Goal: Find specific page/section: Find specific page/section

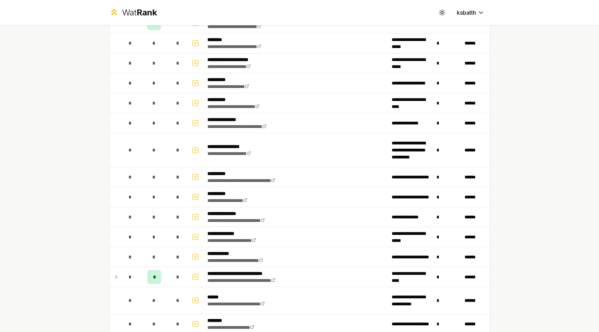
scroll to position [830, 0]
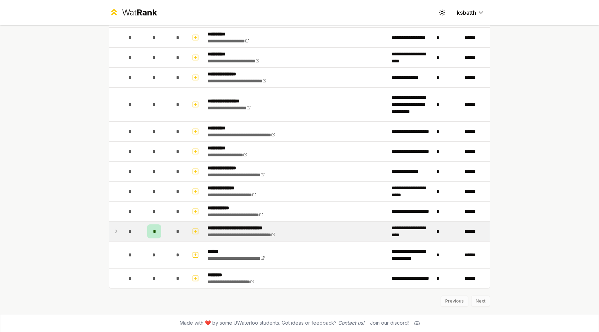
click at [117, 230] on icon at bounding box center [117, 231] width 6 height 8
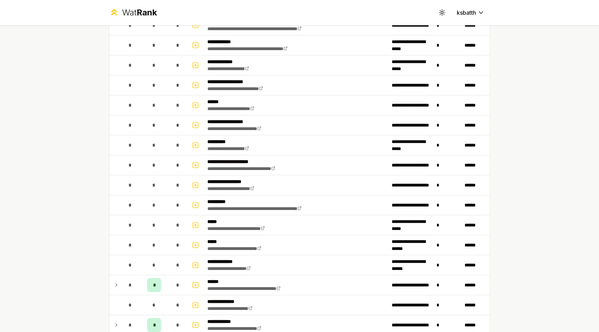
scroll to position [843, 0]
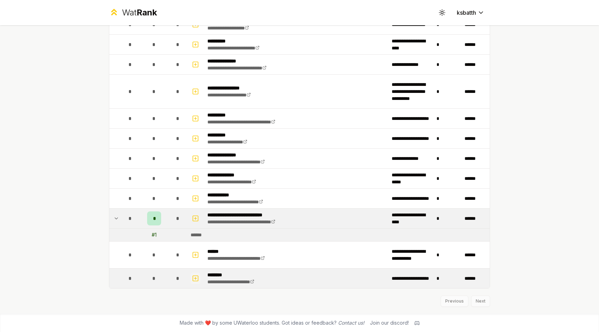
click at [196, 278] on icon "button" at bounding box center [196, 278] width 0 height 2
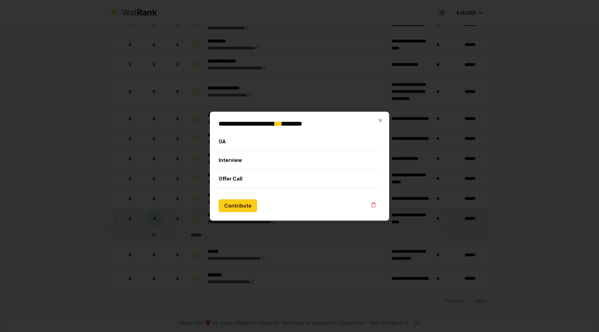
click at [383, 120] on div "**********" at bounding box center [299, 165] width 179 height 109
click at [380, 121] on icon "button" at bounding box center [380, 119] width 3 height 3
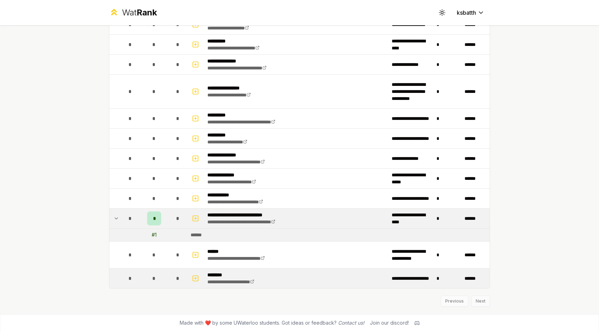
click at [178, 278] on span "*" at bounding box center [177, 278] width 3 height 7
click at [199, 279] on icon "button" at bounding box center [195, 278] width 7 height 8
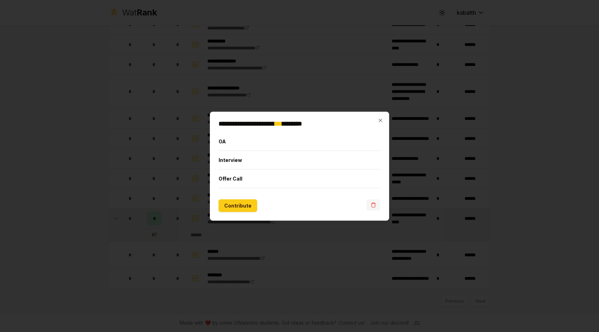
click at [373, 204] on icon "button" at bounding box center [374, 205] width 6 height 6
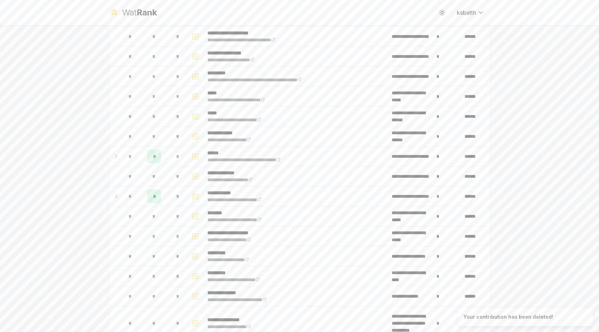
scroll to position [830, 0]
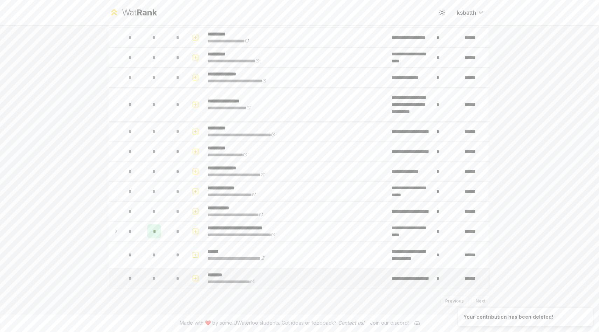
click at [196, 280] on rect "button" at bounding box center [195, 277] width 5 height 5
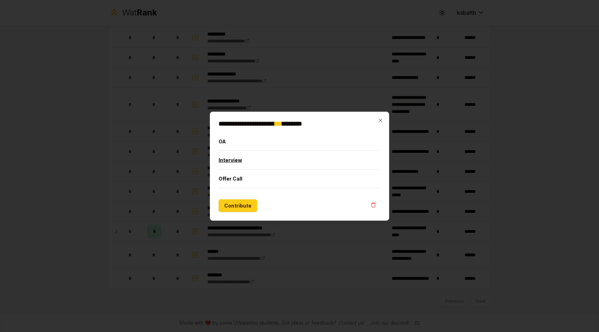
click at [234, 160] on button "Interview" at bounding box center [300, 160] width 162 height 18
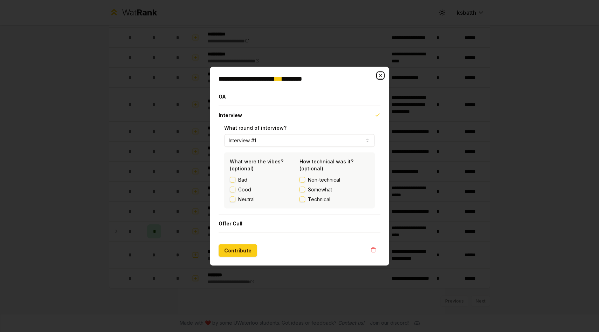
click at [380, 75] on icon "button" at bounding box center [380, 75] width 3 height 3
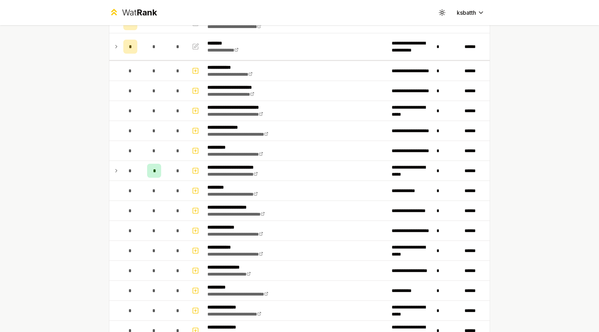
scroll to position [0, 0]
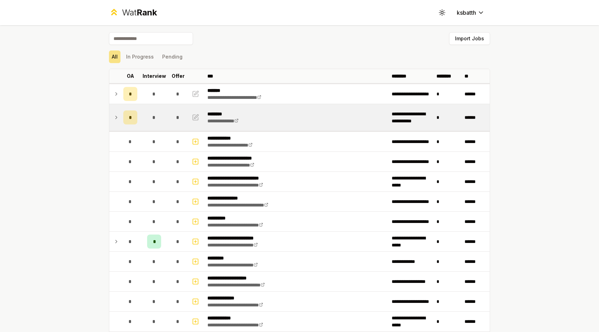
click at [115, 117] on icon at bounding box center [117, 117] width 6 height 8
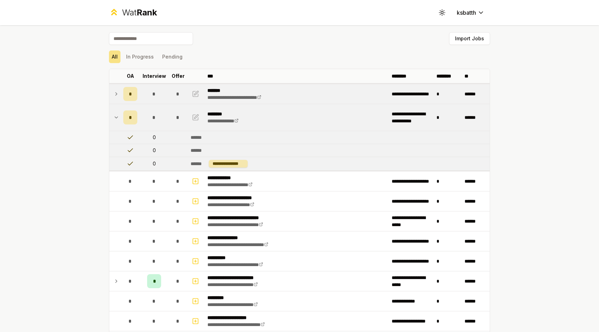
click at [116, 96] on icon at bounding box center [117, 94] width 6 height 8
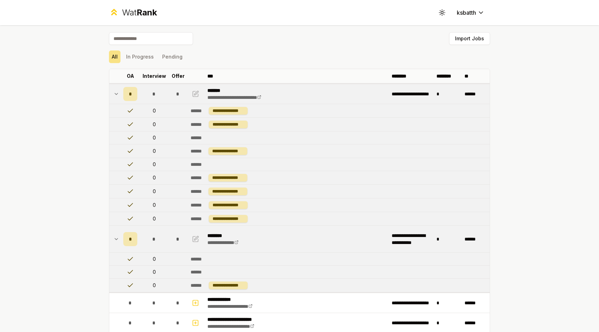
click at [116, 96] on icon at bounding box center [117, 94] width 6 height 8
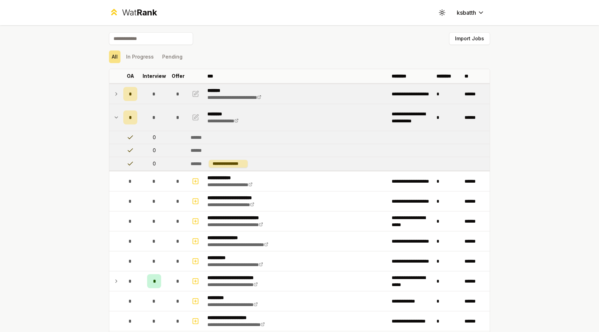
click at [119, 115] on td at bounding box center [114, 117] width 11 height 27
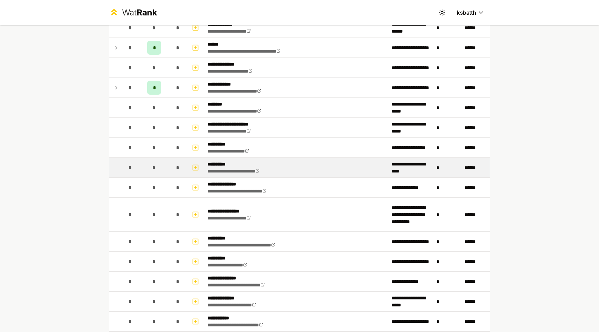
scroll to position [722, 0]
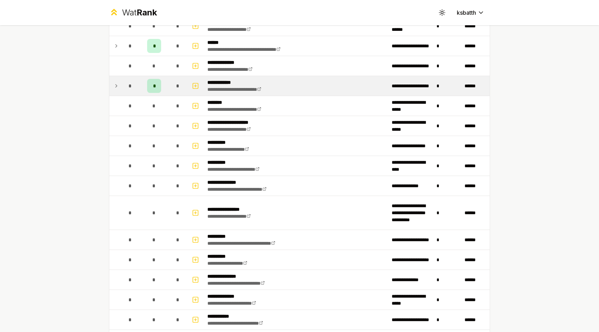
click at [224, 83] on p "**********" at bounding box center [242, 82] width 70 height 7
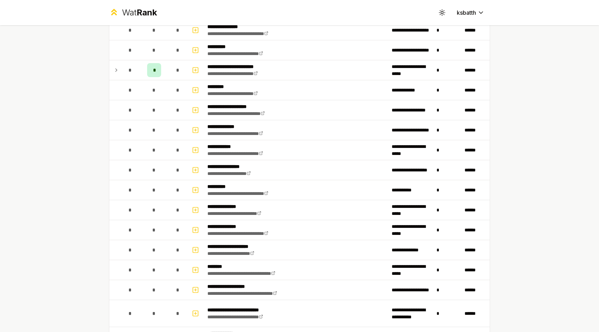
scroll to position [0, 0]
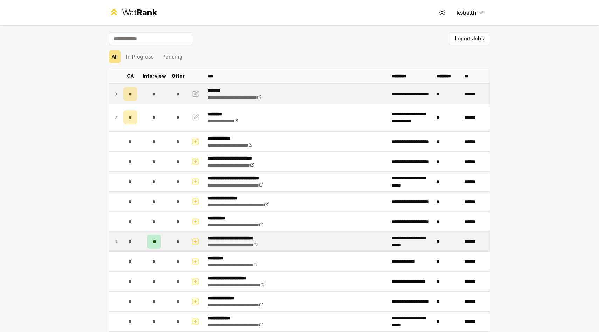
click at [223, 240] on p "**********" at bounding box center [240, 237] width 67 height 7
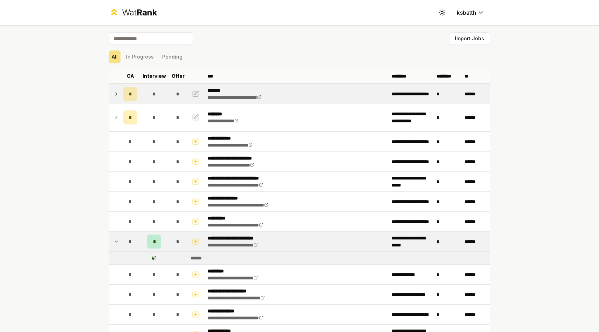
click at [224, 247] on link "**********" at bounding box center [232, 245] width 50 height 5
